Goal: Task Accomplishment & Management: Use online tool/utility

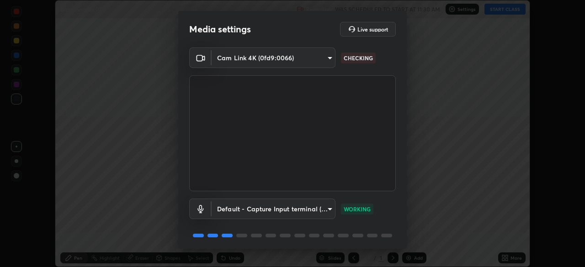
scroll to position [32, 0]
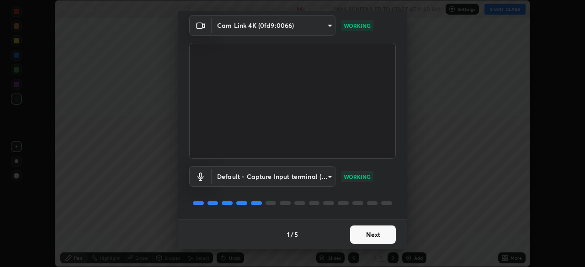
click at [388, 234] on button "Next" at bounding box center [373, 235] width 46 height 18
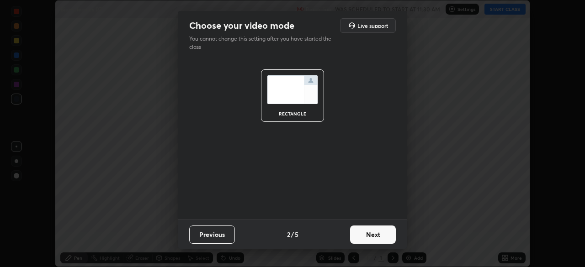
scroll to position [0, 0]
click at [389, 233] on button "Next" at bounding box center [373, 235] width 46 height 18
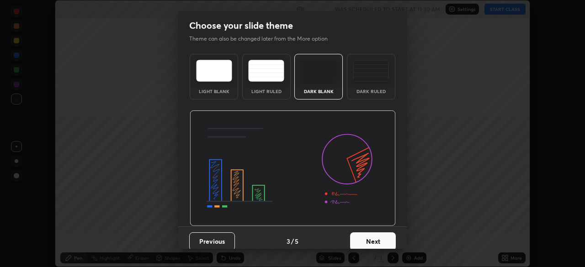
click at [389, 233] on button "Next" at bounding box center [373, 241] width 46 height 18
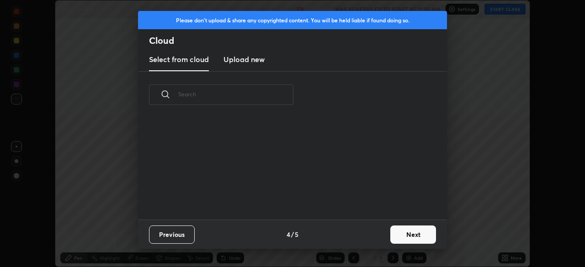
click at [392, 233] on button "Next" at bounding box center [413, 235] width 46 height 18
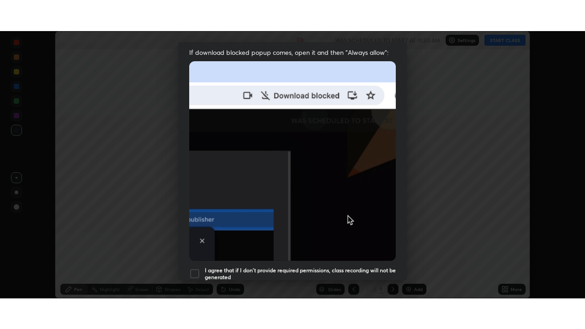
scroll to position [219, 0]
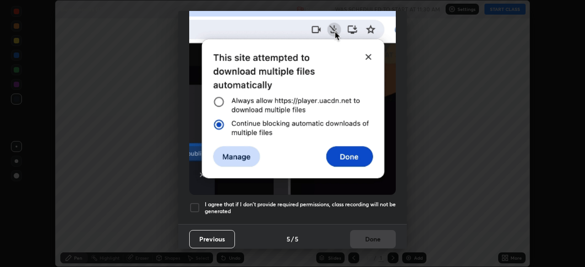
click at [201, 202] on div "I agree that if I don't provide required permissions, class recording will not …" at bounding box center [292, 207] width 206 height 11
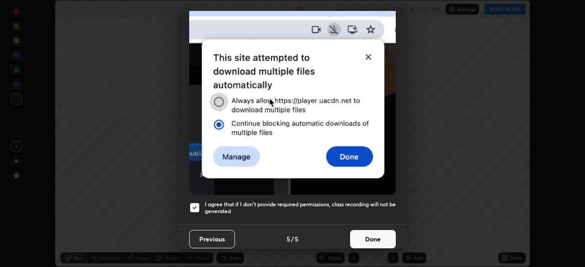
click at [377, 230] on button "Done" at bounding box center [373, 239] width 46 height 18
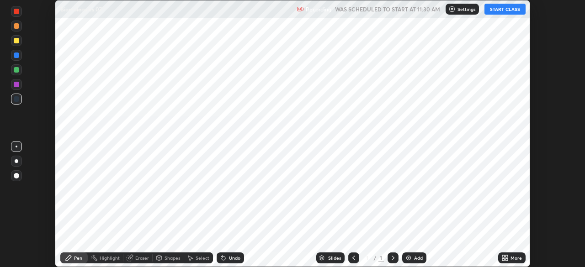
click at [502, 11] on button "START CLASS" at bounding box center [504, 9] width 41 height 11
click at [420, 256] on div "Add" at bounding box center [418, 258] width 9 height 5
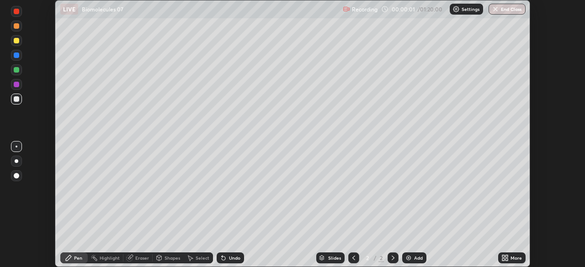
click at [506, 259] on icon at bounding box center [506, 259] width 2 height 2
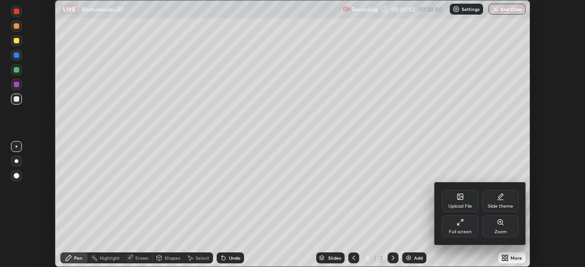
click at [458, 229] on div "Full screen" at bounding box center [460, 227] width 37 height 22
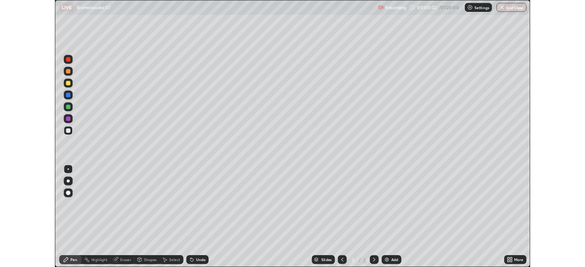
scroll to position [329, 585]
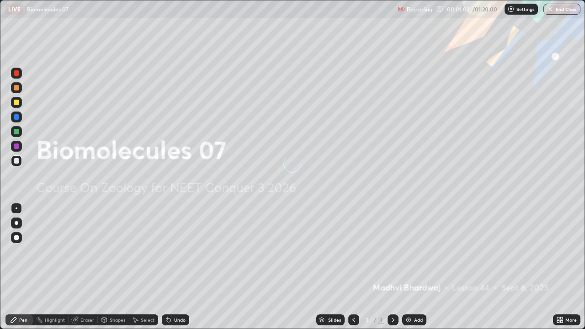
click at [421, 267] on div "Add" at bounding box center [418, 319] width 9 height 5
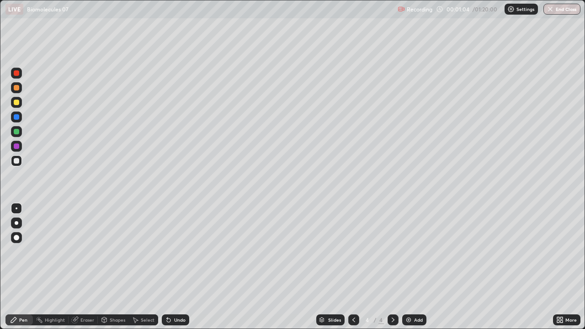
click at [392, 267] on icon at bounding box center [392, 319] width 7 height 7
click at [393, 267] on div at bounding box center [392, 319] width 11 height 11
click at [353, 267] on icon at bounding box center [353, 319] width 7 height 7
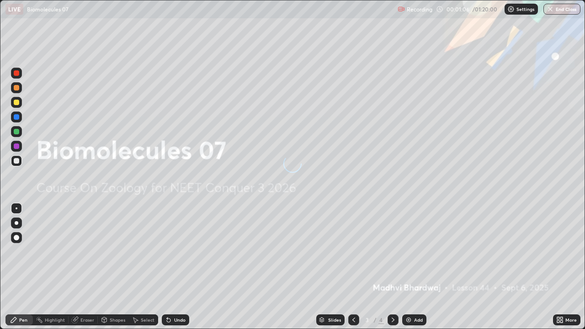
click at [351, 267] on icon at bounding box center [353, 319] width 7 height 7
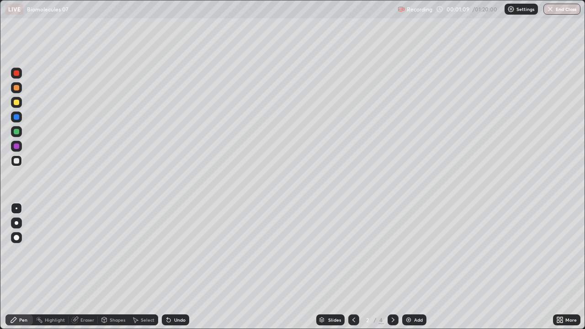
click at [20, 105] on div at bounding box center [16, 102] width 11 height 11
click at [21, 163] on div at bounding box center [16, 160] width 11 height 11
click at [183, 267] on div "Undo" at bounding box center [175, 319] width 27 height 11
click at [416, 267] on div "Add" at bounding box center [414, 319] width 24 height 11
click at [187, 267] on div "Undo" at bounding box center [175, 319] width 27 height 11
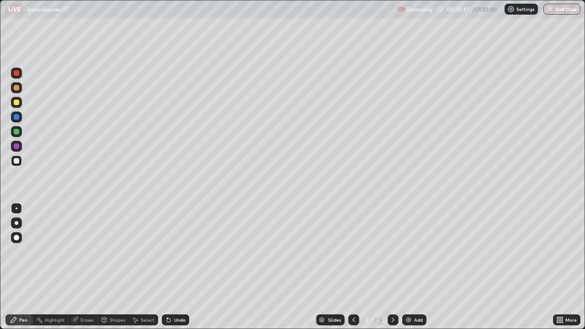
click at [403, 267] on div "Add" at bounding box center [414, 319] width 24 height 11
click at [84, 267] on div "Eraser" at bounding box center [87, 319] width 14 height 5
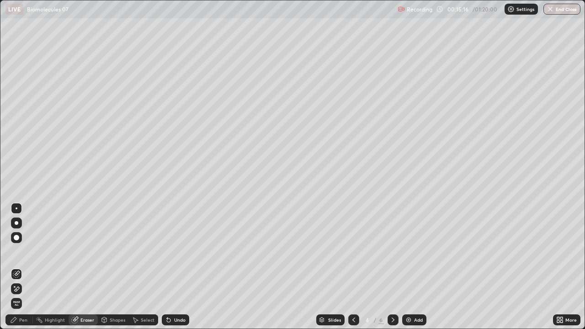
click at [15, 267] on icon at bounding box center [13, 319] width 7 height 7
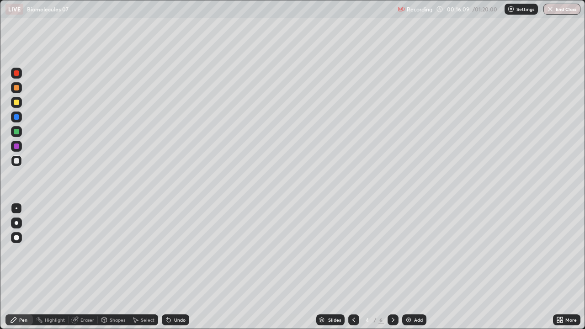
click at [417, 267] on div "Add" at bounding box center [418, 319] width 9 height 5
click at [23, 100] on div at bounding box center [16, 102] width 15 height 15
click at [16, 164] on div at bounding box center [16, 160] width 11 height 11
click at [17, 105] on div at bounding box center [16, 102] width 5 height 5
click at [409, 267] on div "Add" at bounding box center [414, 319] width 24 height 11
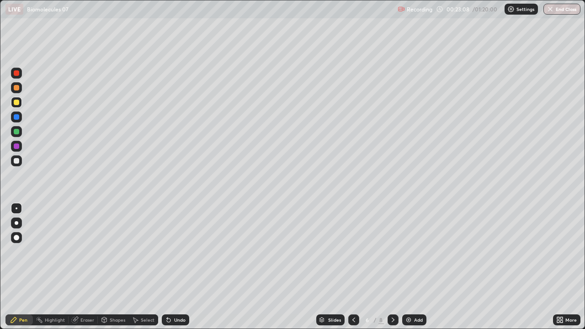
click at [17, 161] on div at bounding box center [16, 160] width 5 height 5
click at [20, 130] on div at bounding box center [16, 131] width 11 height 11
click at [16, 103] on div at bounding box center [16, 102] width 5 height 5
click at [21, 164] on div at bounding box center [16, 160] width 11 height 15
click at [16, 132] on div at bounding box center [16, 131] width 5 height 5
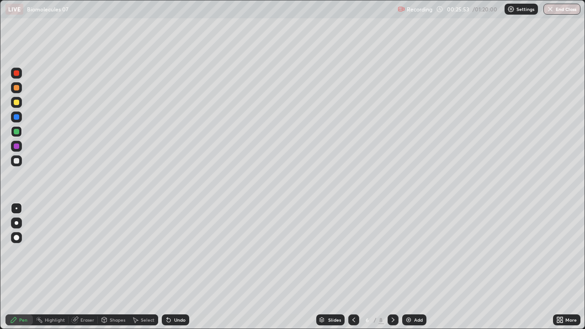
click at [19, 75] on div at bounding box center [16, 73] width 11 height 11
click at [17, 146] on div at bounding box center [16, 145] width 5 height 5
click at [17, 73] on div at bounding box center [16, 72] width 5 height 5
click at [20, 147] on div at bounding box center [16, 146] width 11 height 11
click at [20, 104] on div at bounding box center [16, 102] width 11 height 11
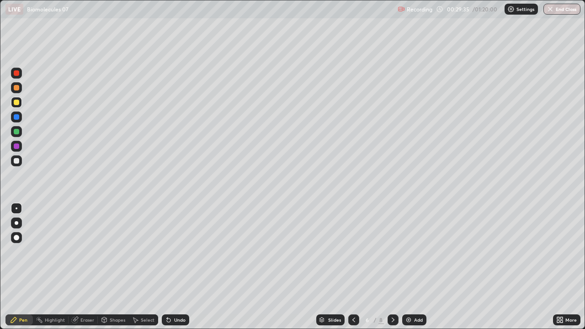
click at [423, 267] on div "Add" at bounding box center [414, 319] width 24 height 11
click at [20, 144] on div at bounding box center [16, 146] width 11 height 11
click at [422, 267] on div "Add" at bounding box center [414, 319] width 24 height 11
click at [20, 164] on div at bounding box center [16, 160] width 11 height 11
click at [20, 221] on div at bounding box center [16, 222] width 11 height 11
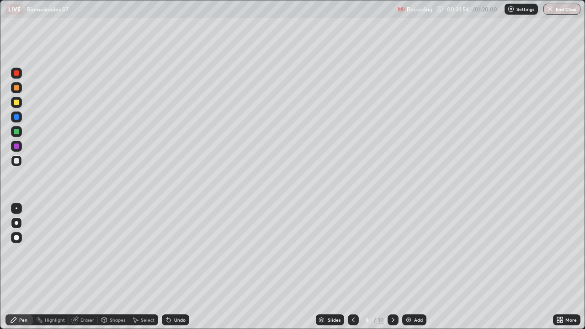
click at [21, 131] on div at bounding box center [16, 131] width 11 height 11
click at [20, 207] on div at bounding box center [16, 208] width 11 height 11
click at [187, 267] on div "Undo" at bounding box center [175, 319] width 27 height 11
click at [183, 267] on div "Undo" at bounding box center [179, 319] width 11 height 5
click at [20, 162] on div at bounding box center [16, 160] width 11 height 11
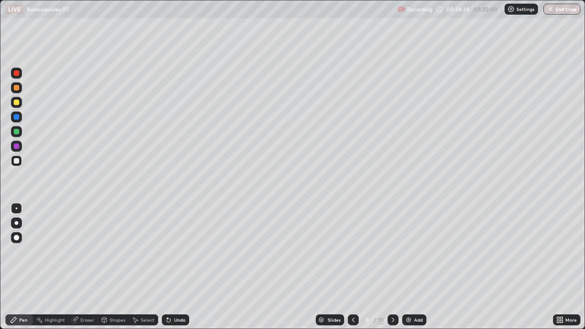
click at [21, 75] on div at bounding box center [16, 73] width 11 height 11
click at [19, 163] on div at bounding box center [16, 160] width 5 height 5
click at [20, 163] on div at bounding box center [16, 160] width 11 height 11
click at [21, 147] on div at bounding box center [16, 146] width 11 height 11
click at [16, 160] on div at bounding box center [16, 160] width 5 height 5
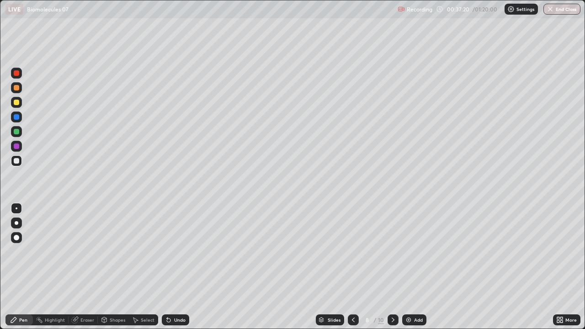
click at [21, 103] on div at bounding box center [16, 102] width 11 height 11
click at [92, 267] on div "Eraser" at bounding box center [87, 319] width 14 height 5
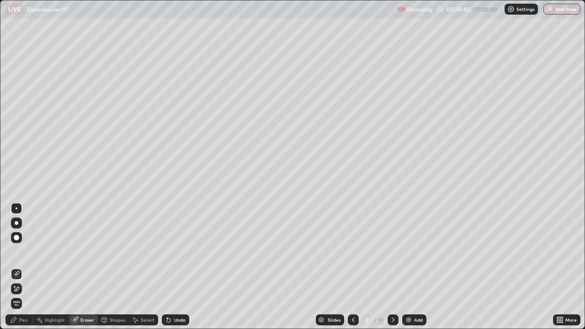
click at [26, 267] on div "Pen" at bounding box center [18, 319] width 27 height 11
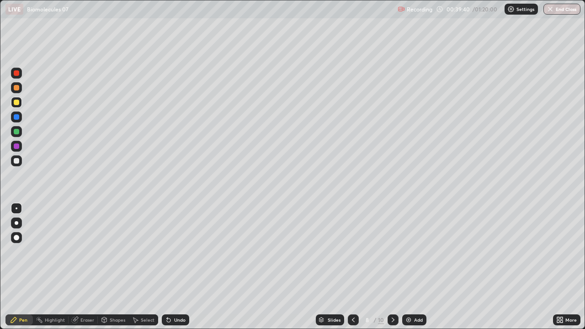
click at [21, 162] on div at bounding box center [16, 160] width 11 height 11
click at [19, 75] on div at bounding box center [16, 73] width 11 height 11
click at [174, 267] on div "Undo" at bounding box center [179, 319] width 11 height 5
click at [175, 267] on div "Undo" at bounding box center [179, 319] width 11 height 5
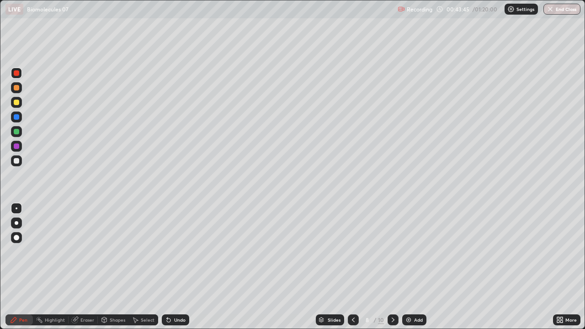
click at [175, 267] on div "Undo" at bounding box center [179, 319] width 11 height 5
click at [416, 267] on div "Add" at bounding box center [414, 319] width 24 height 11
click at [21, 163] on div at bounding box center [16, 160] width 11 height 11
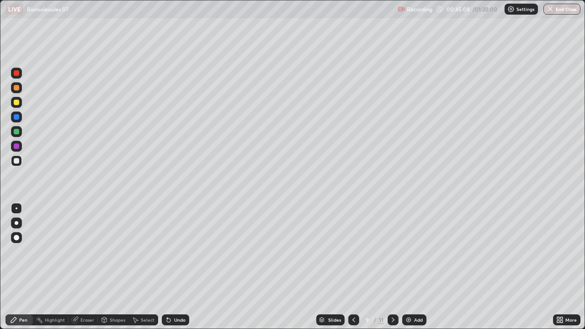
click at [20, 103] on div at bounding box center [16, 102] width 11 height 11
click at [21, 162] on div at bounding box center [16, 160] width 11 height 11
click at [23, 76] on div at bounding box center [16, 73] width 15 height 15
click at [416, 267] on div "Add" at bounding box center [418, 319] width 9 height 5
click at [18, 164] on div at bounding box center [16, 160] width 11 height 11
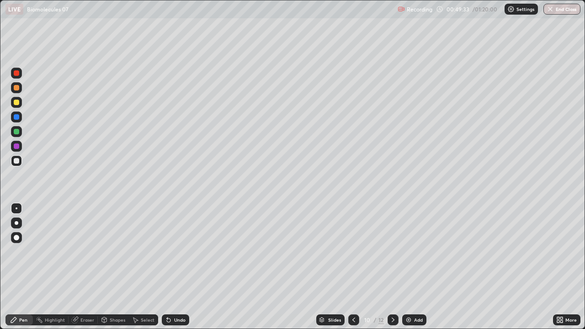
click at [17, 102] on div at bounding box center [16, 102] width 5 height 5
click at [21, 163] on div at bounding box center [16, 160] width 11 height 11
click at [420, 267] on div "Add" at bounding box center [418, 319] width 9 height 5
click at [19, 106] on div at bounding box center [16, 102] width 11 height 11
click at [353, 267] on icon at bounding box center [353, 319] width 7 height 7
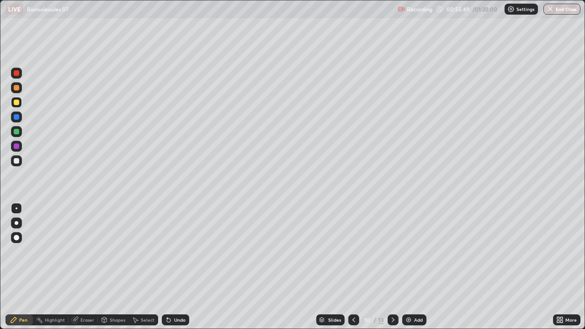
click at [416, 267] on div "Add" at bounding box center [414, 319] width 24 height 11
click at [21, 159] on div at bounding box center [16, 160] width 11 height 11
click at [140, 18] on div "LIVE Biomolecules 07" at bounding box center [199, 9] width 388 height 18
click at [21, 104] on div at bounding box center [16, 102] width 11 height 11
click at [416, 267] on div "Add" at bounding box center [418, 319] width 9 height 5
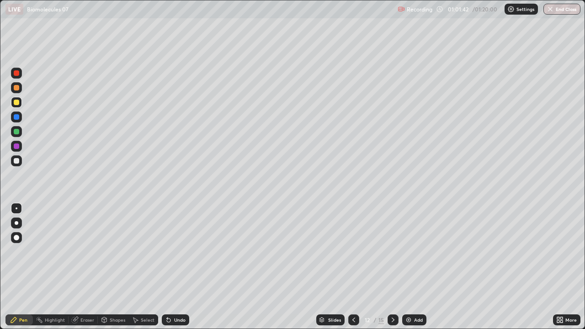
click at [92, 267] on div "Eraser" at bounding box center [87, 319] width 14 height 5
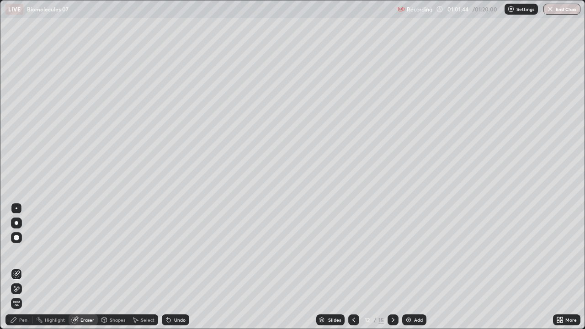
click at [28, 267] on div "Pen" at bounding box center [18, 319] width 27 height 11
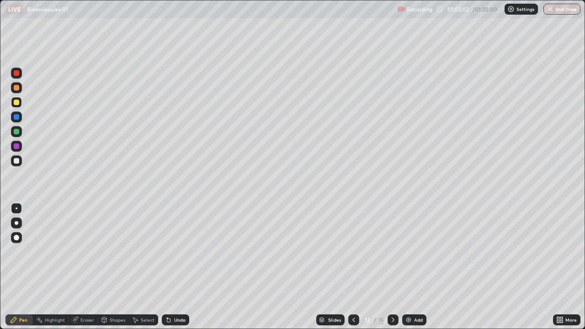
click at [21, 132] on div at bounding box center [16, 131] width 11 height 11
click at [22, 168] on div at bounding box center [16, 160] width 15 height 15
click at [21, 146] on div at bounding box center [16, 146] width 11 height 11
click at [20, 120] on div at bounding box center [16, 116] width 11 height 11
click at [17, 118] on div at bounding box center [16, 116] width 5 height 5
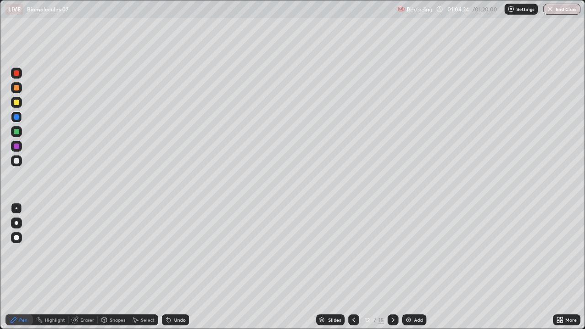
click at [16, 161] on div at bounding box center [16, 160] width 5 height 5
click at [424, 267] on div "Add" at bounding box center [414, 319] width 24 height 11
click at [21, 104] on div at bounding box center [16, 102] width 11 height 11
click at [21, 85] on div at bounding box center [16, 87] width 11 height 11
click at [20, 158] on div at bounding box center [16, 160] width 11 height 11
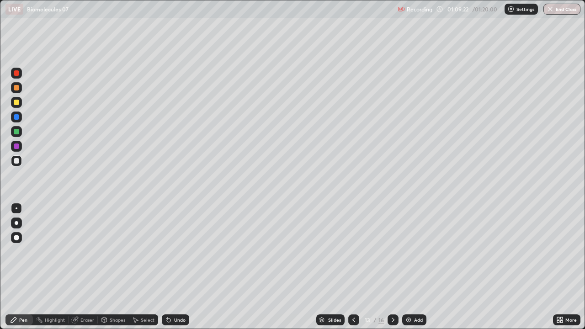
click at [561, 267] on icon at bounding box center [561, 318] width 2 height 2
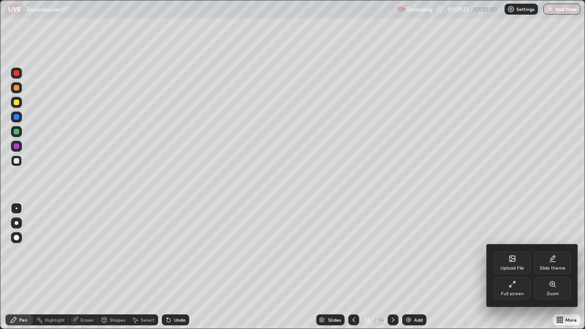
click at [519, 267] on div "Full screen" at bounding box center [512, 288] width 37 height 22
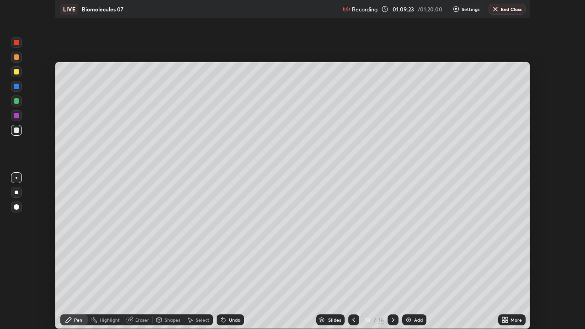
scroll to position [45398, 45080]
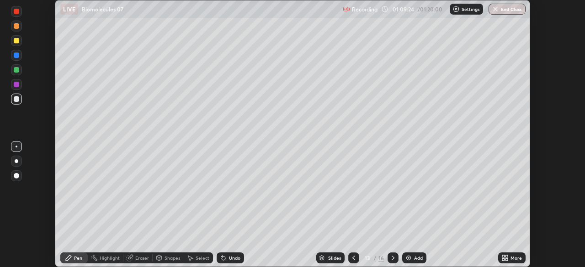
click at [508, 258] on div "More" at bounding box center [511, 258] width 27 height 11
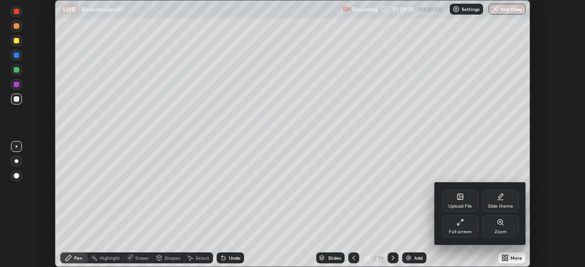
click at [466, 228] on div "Full screen" at bounding box center [460, 227] width 37 height 22
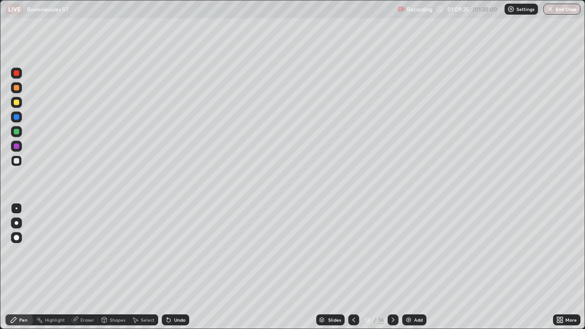
scroll to position [329, 585]
click at [412, 267] on div "Add" at bounding box center [414, 319] width 24 height 11
click at [352, 267] on icon at bounding box center [353, 319] width 7 height 7
click at [392, 267] on icon at bounding box center [392, 319] width 7 height 7
click at [21, 162] on div at bounding box center [16, 160] width 11 height 11
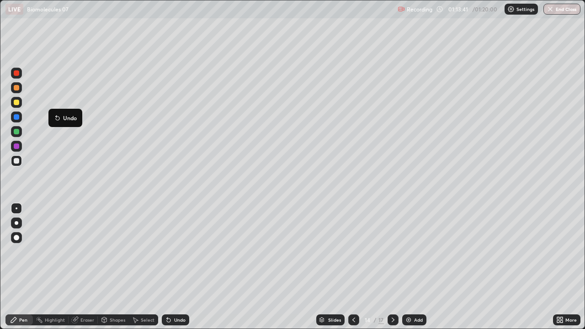
click at [17, 74] on div at bounding box center [16, 72] width 5 height 5
click at [20, 102] on div at bounding box center [16, 102] width 11 height 11
click at [176, 267] on div "Undo" at bounding box center [179, 319] width 11 height 5
click at [177, 267] on div "Undo" at bounding box center [179, 319] width 11 height 5
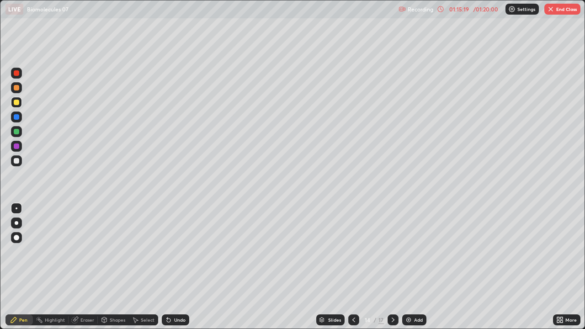
click at [21, 116] on div at bounding box center [16, 116] width 11 height 11
click at [17, 132] on div at bounding box center [16, 131] width 5 height 5
click at [17, 161] on div at bounding box center [16, 160] width 5 height 5
click at [19, 106] on div at bounding box center [16, 102] width 11 height 11
click at [20, 88] on div at bounding box center [16, 87] width 11 height 11
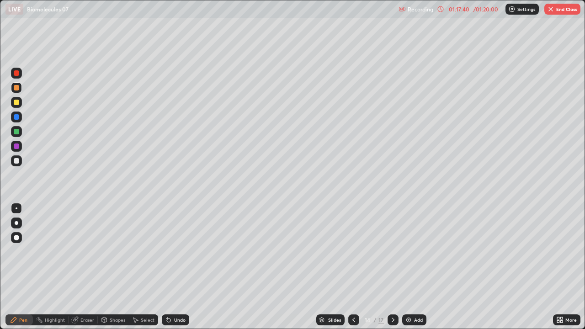
click at [18, 162] on div at bounding box center [16, 160] width 5 height 5
click at [21, 74] on div at bounding box center [16, 73] width 11 height 11
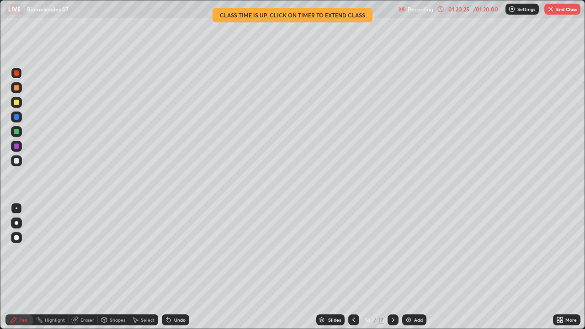
click at [21, 130] on div at bounding box center [16, 131] width 11 height 11
click at [559, 11] on button "End Class" at bounding box center [562, 9] width 36 height 11
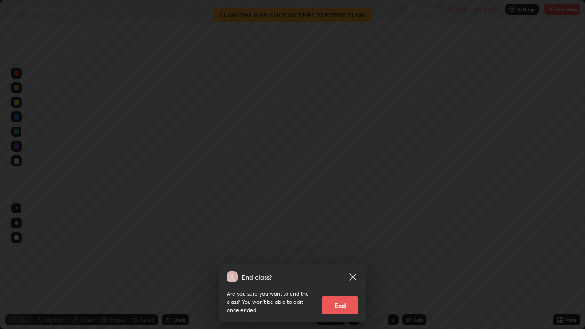
click at [344, 267] on button "End" at bounding box center [339, 305] width 37 height 18
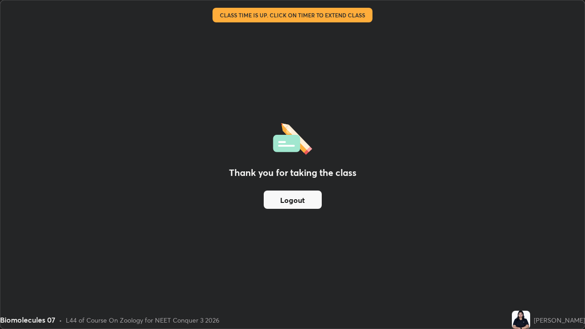
click at [298, 202] on button "Logout" at bounding box center [292, 199] width 58 height 18
click at [292, 204] on button "Logout" at bounding box center [292, 199] width 58 height 18
